Goal: Information Seeking & Learning: Learn about a topic

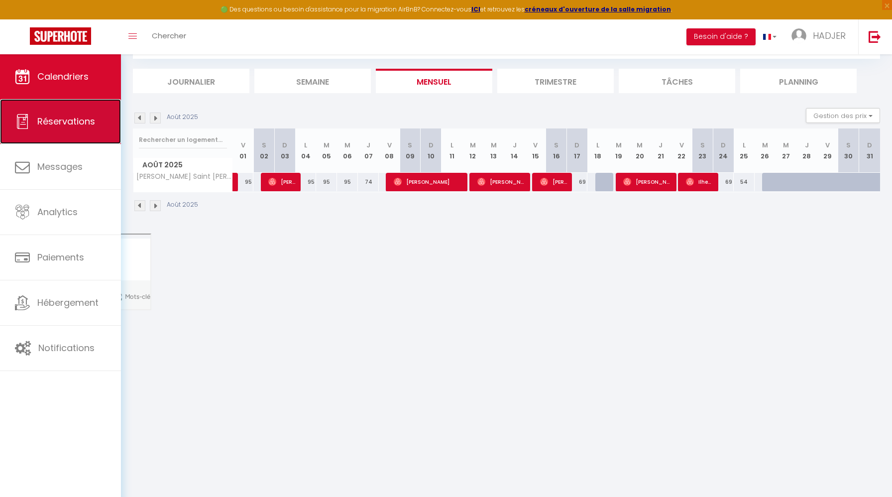
click at [64, 133] on link "Réservations" at bounding box center [60, 121] width 121 height 45
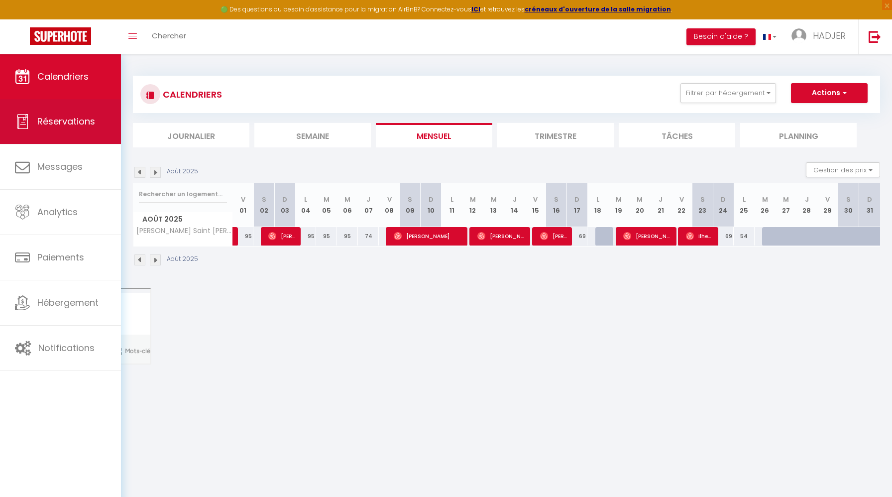
select select "not_cancelled"
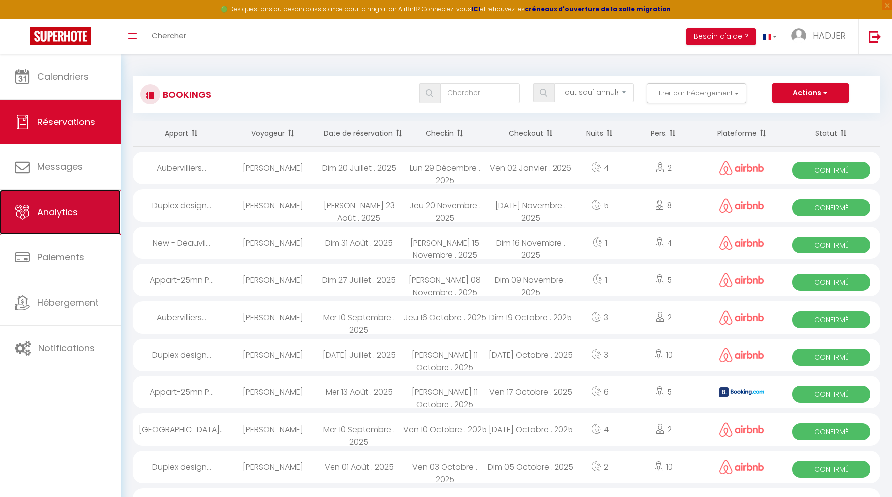
click at [64, 214] on span "Analytics" at bounding box center [57, 212] width 40 height 12
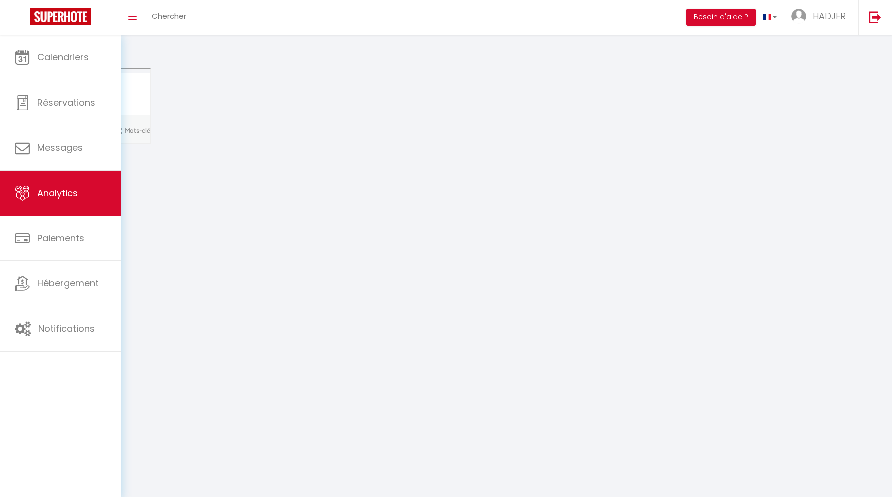
select select "2025"
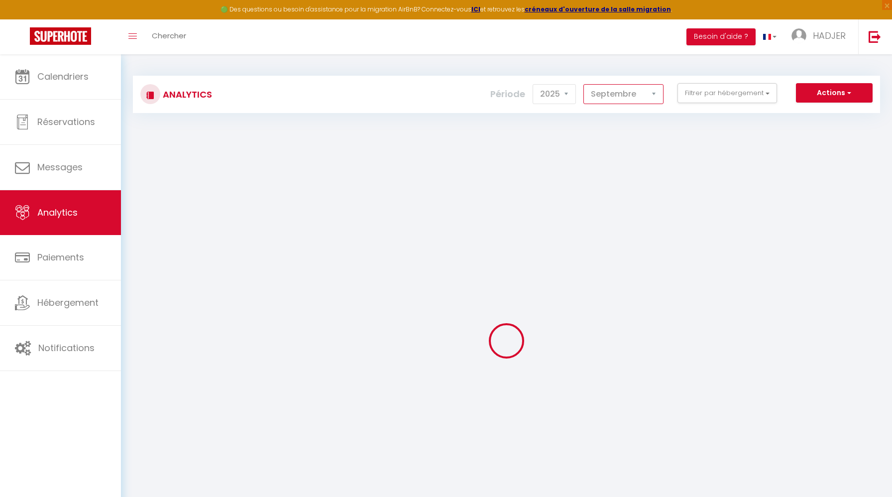
click at [636, 93] on select "Janvier Février Mars Avril Mai Juin Juillet Août Septembre Octobre Novembre Déc…" at bounding box center [624, 94] width 80 height 20
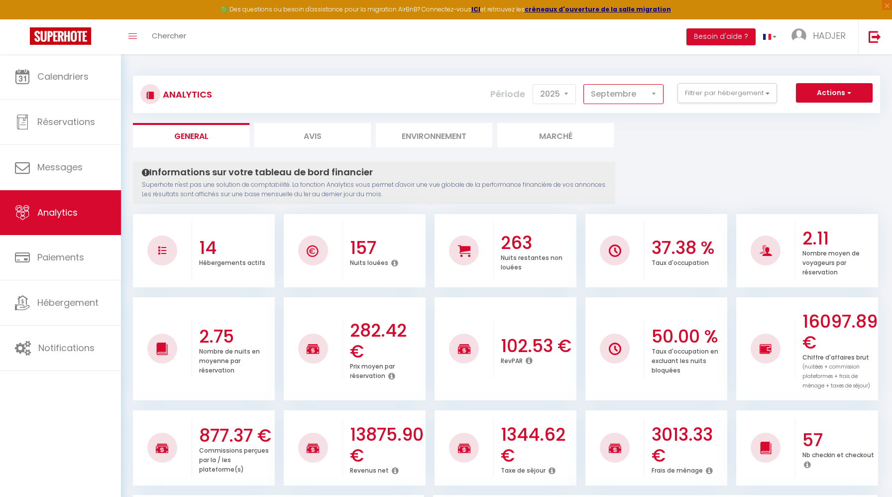
select select "8"
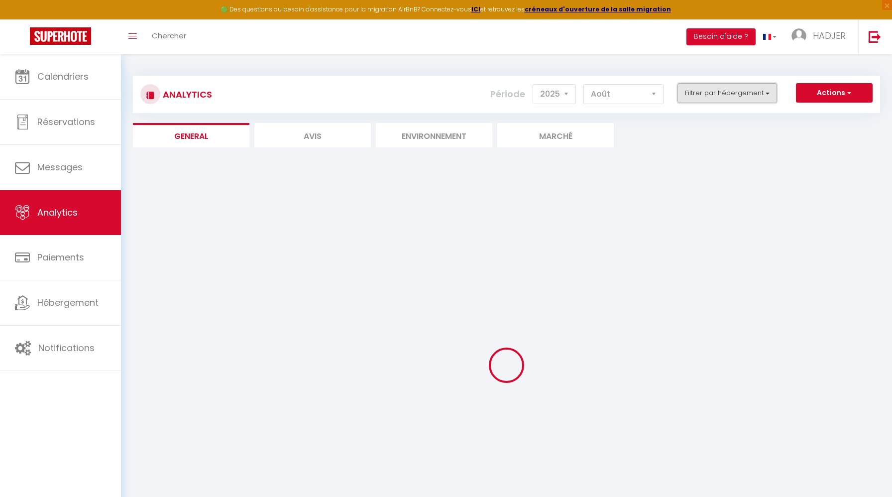
click at [764, 93] on button "Filtrer par hébergement" at bounding box center [728, 93] width 100 height 20
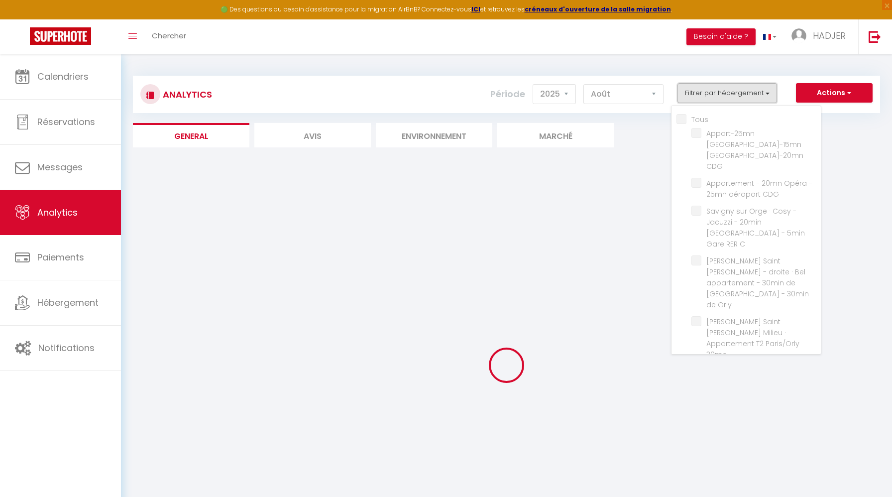
checkbox input "false"
checkbox CDG "false"
checkbox C "false"
checkbox Orly "false"
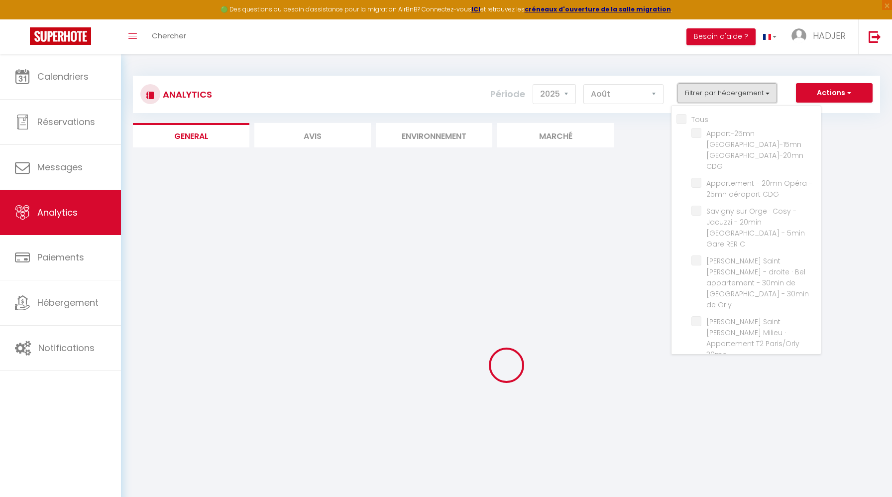
checkbox 30mn "false"
checkbox ORLY "false"
checkbox CDG "false"
checkbox Studio "false"
checkbox Orly "false"
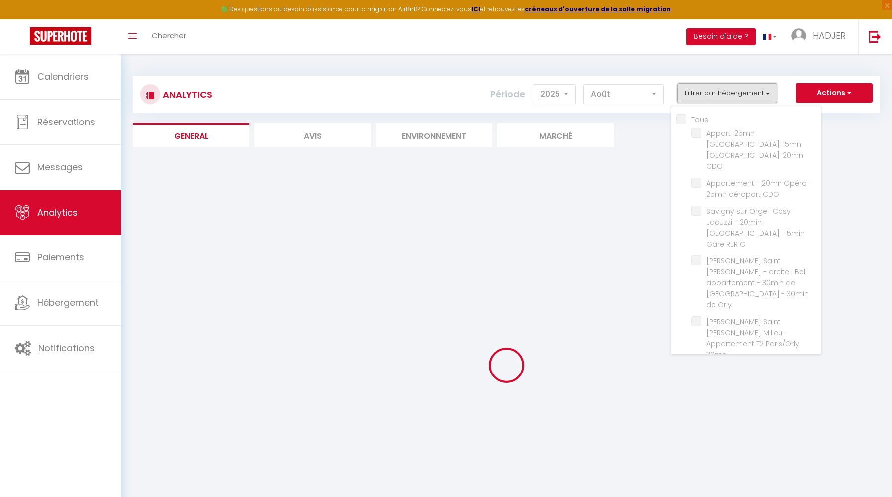
checkbox Studio "false"
checkbox T2 "false"
checkbox Bagnolet "false"
checkbox Plage "false"
checkbox France "false"
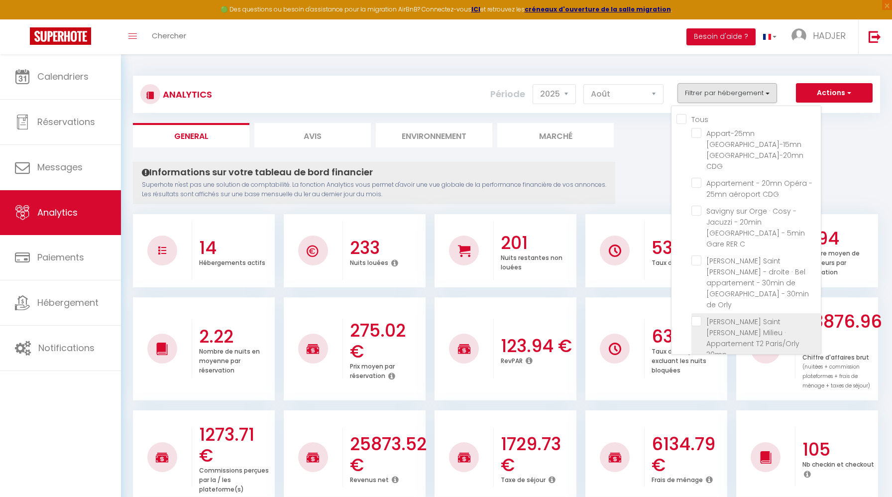
click at [700, 316] on 30mn "checkbox" at bounding box center [756, 321] width 129 height 10
checkbox 30mn "true"
checkbox CDG "false"
checkbox C "false"
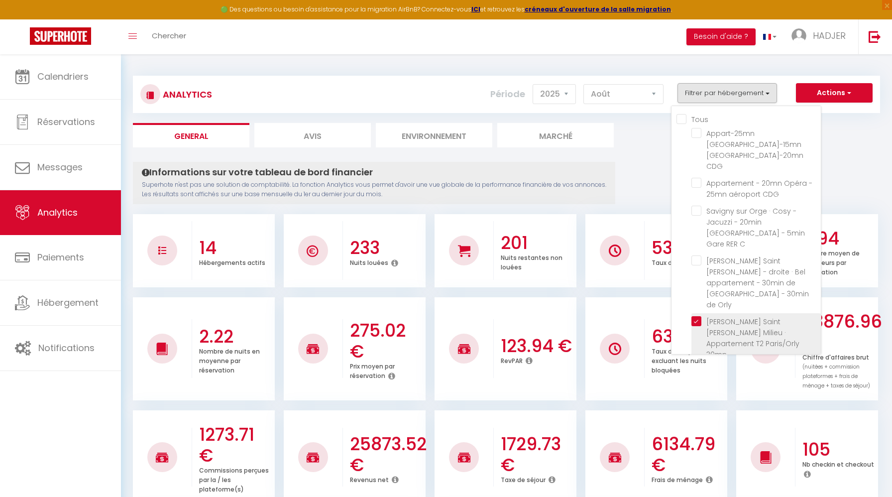
checkbox Orly "false"
checkbox ORLY "false"
checkbox CDG "false"
checkbox Studio "false"
checkbox Orly "false"
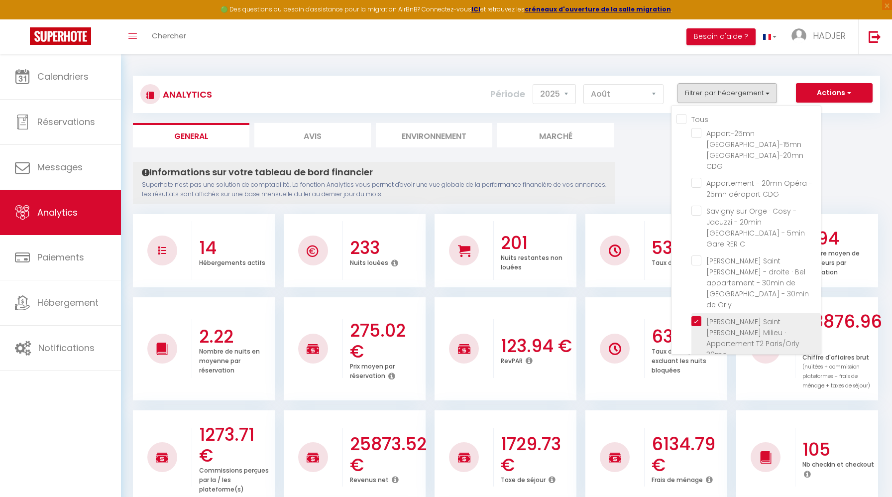
checkbox Studio "false"
checkbox T2 "false"
checkbox Bagnolet "false"
checkbox Plage "false"
checkbox France "false"
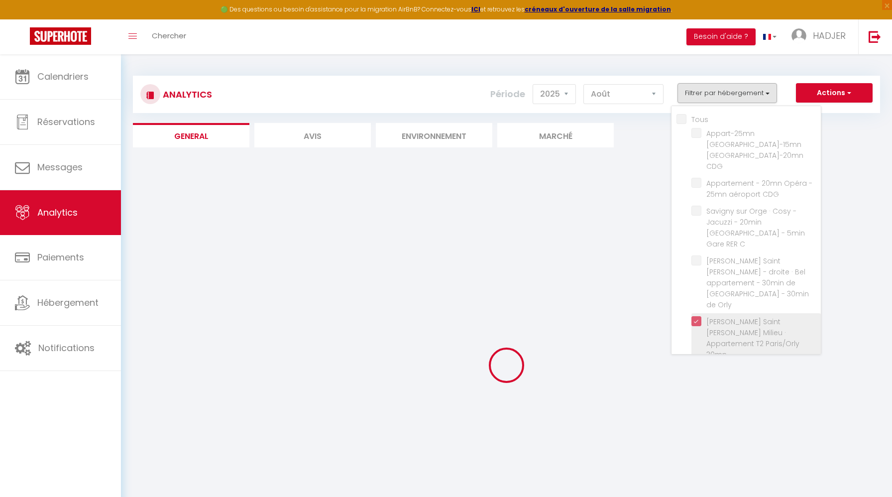
checkbox CDG "false"
checkbox C "false"
checkbox Orly "false"
checkbox ORLY "false"
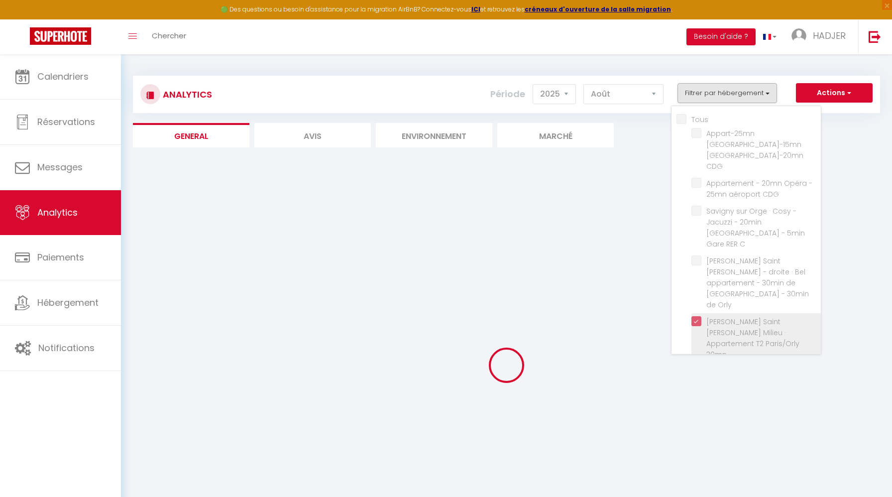
checkbox CDG "false"
checkbox Studio "false"
checkbox Orly "false"
checkbox Studio "false"
checkbox T2 "false"
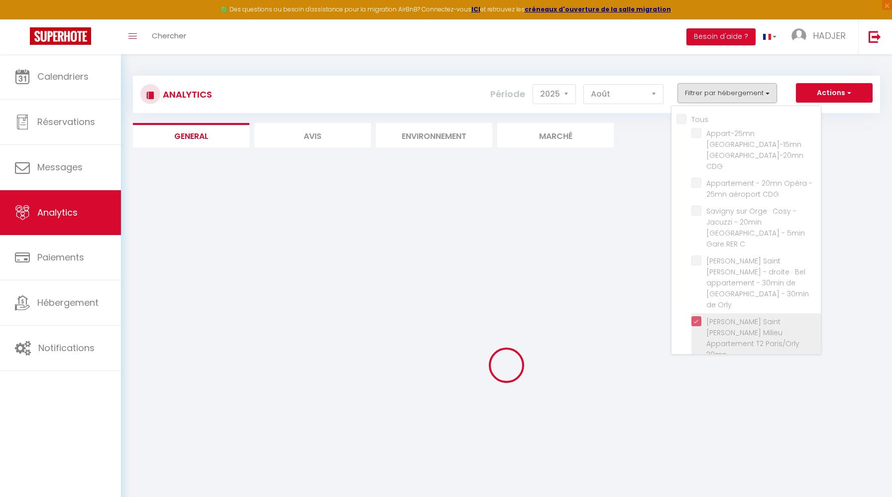
checkbox Bagnolet "false"
checkbox Plage "false"
checkbox France "false"
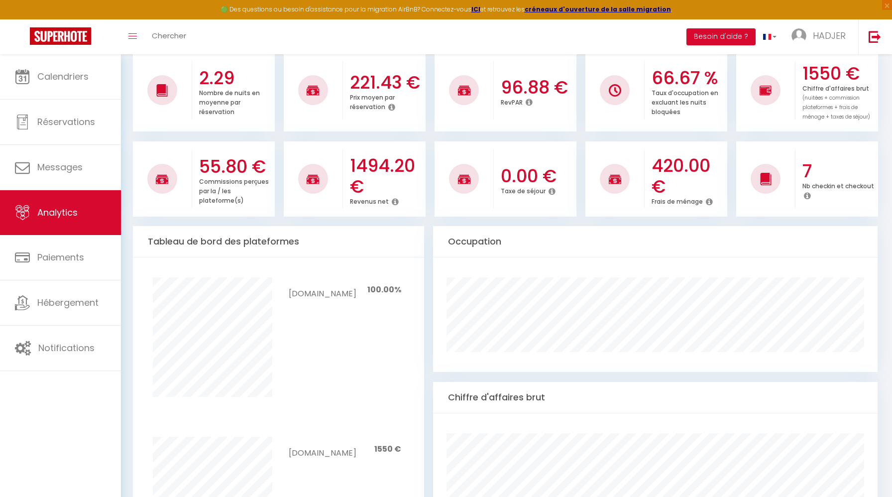
scroll to position [279, 0]
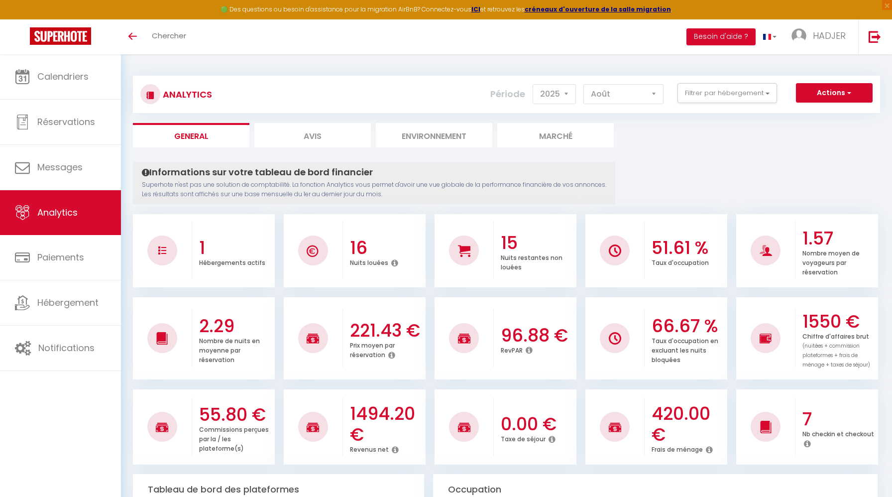
select select "2025"
select select "8"
